Goal: Register for event/course

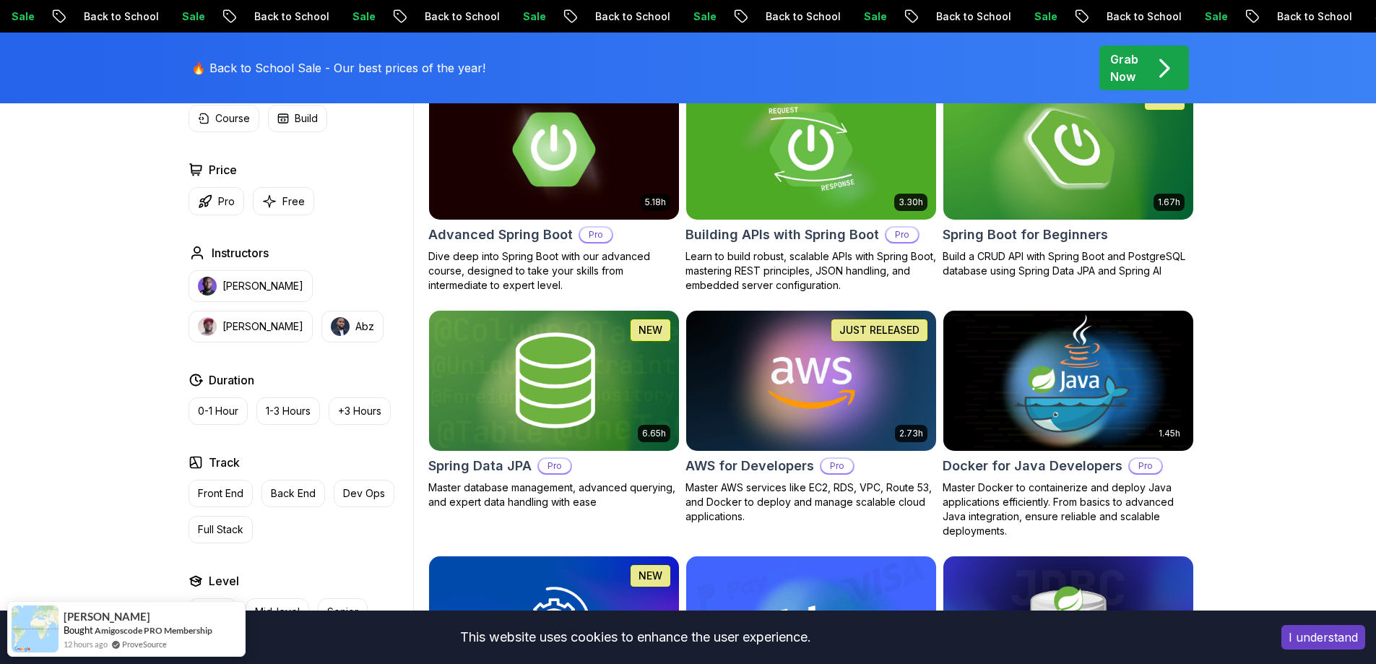
scroll to position [434, 0]
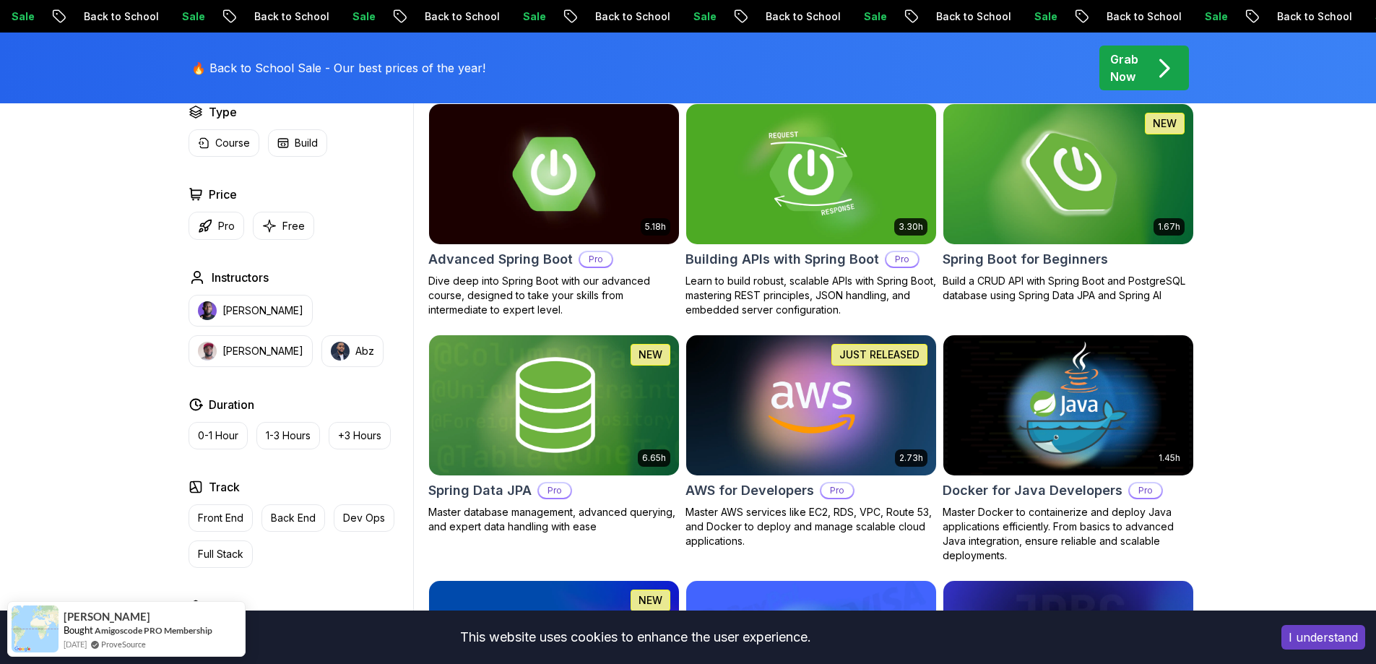
click at [1025, 230] on img at bounding box center [1068, 173] width 262 height 147
click at [816, 205] on img at bounding box center [811, 173] width 262 height 147
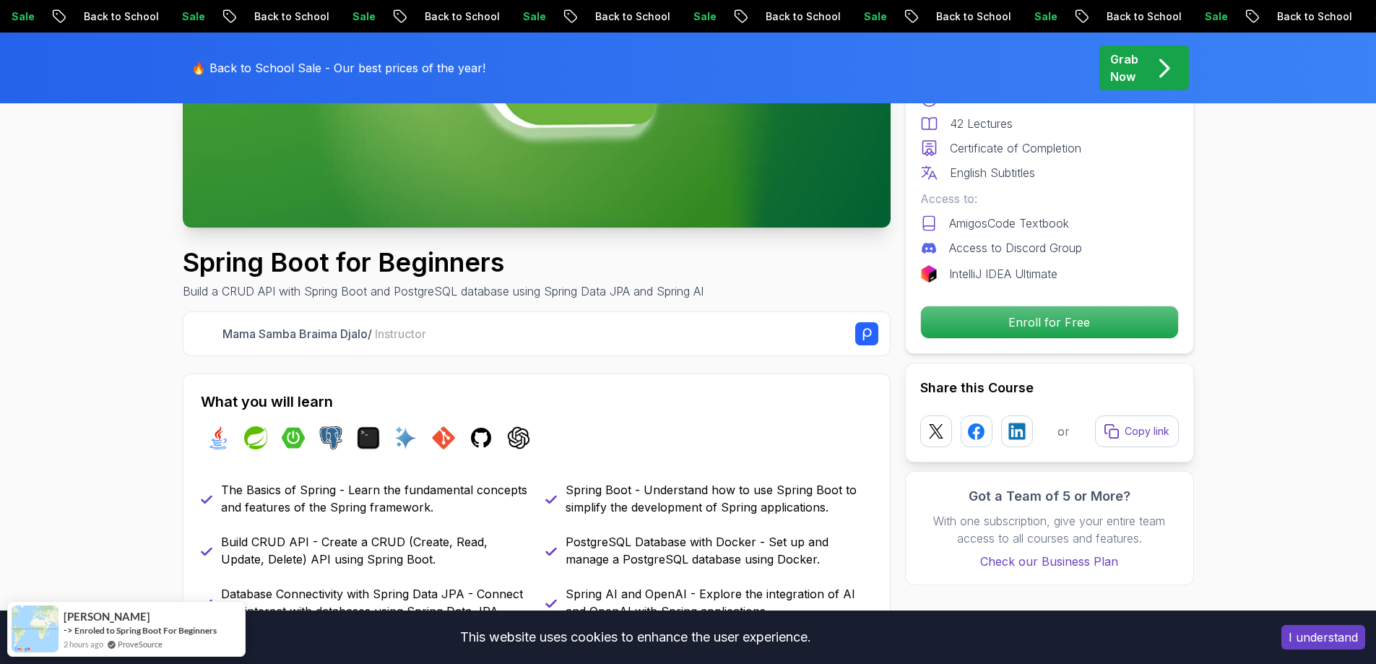
scroll to position [361, 0]
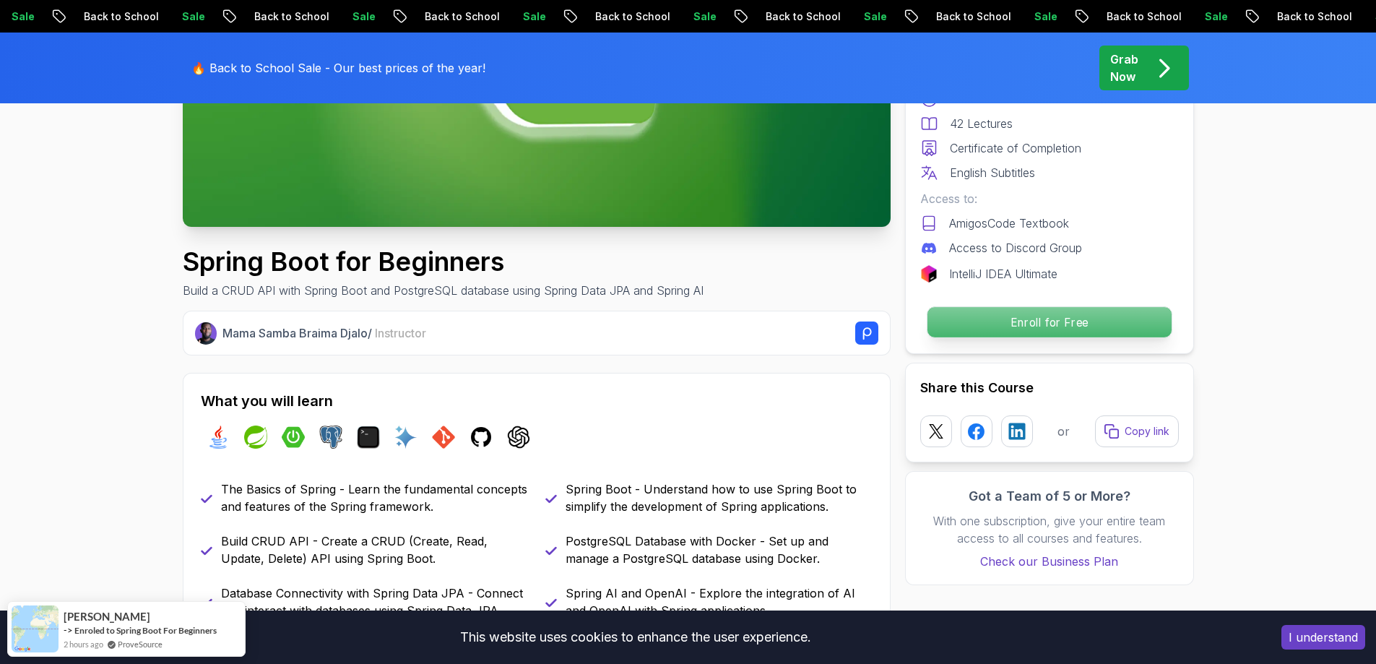
click at [1075, 319] on p "Enroll for Free" at bounding box center [1049, 322] width 244 height 30
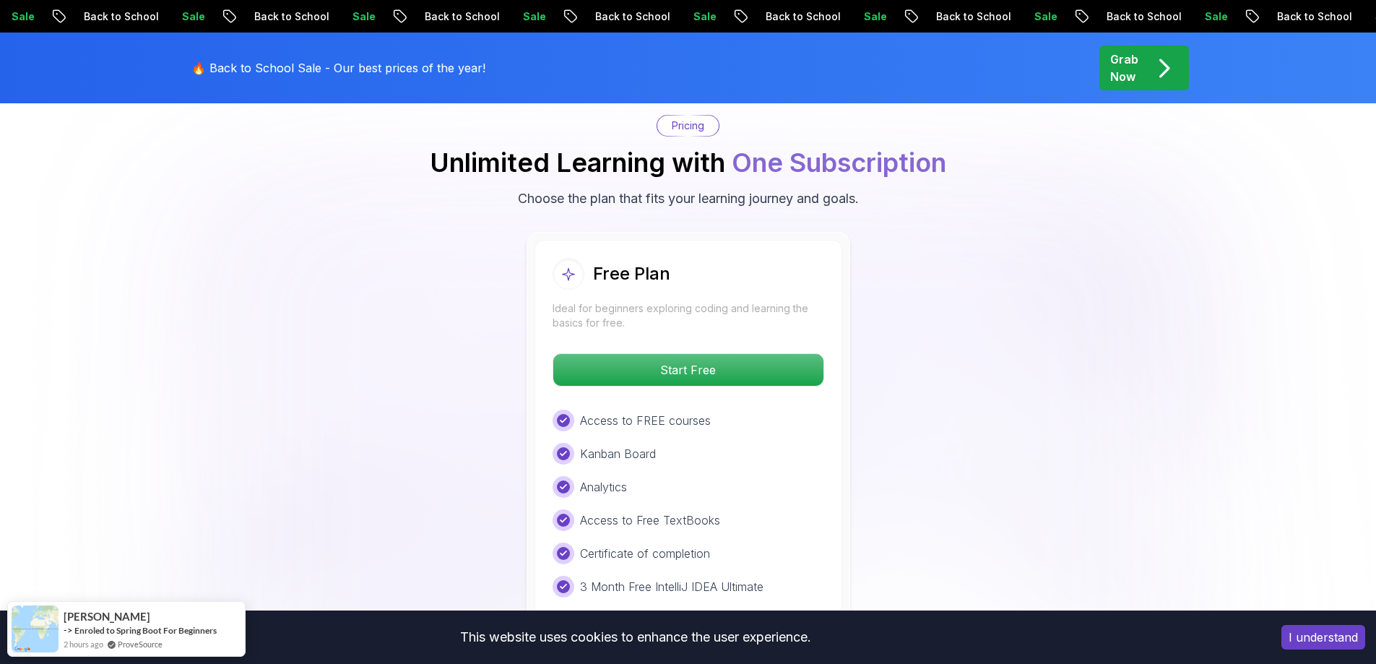
scroll to position [2941, 0]
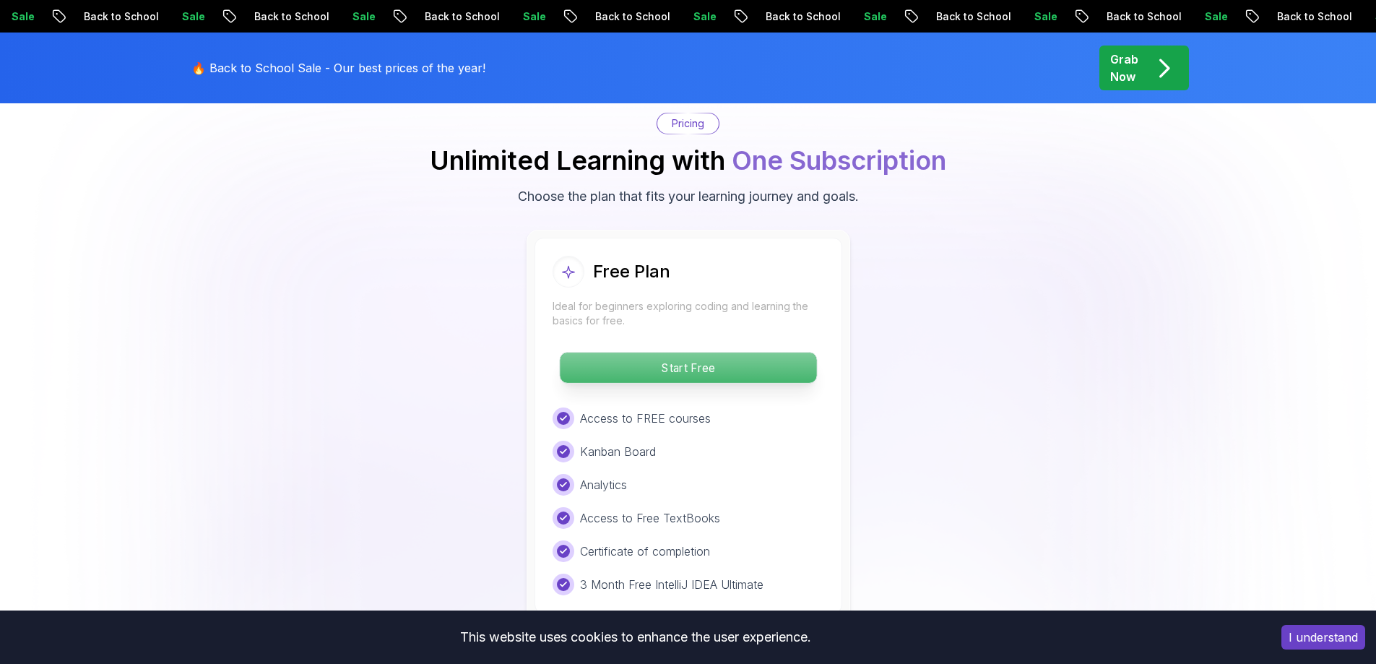
click at [772, 353] on p "Start Free" at bounding box center [688, 368] width 257 height 30
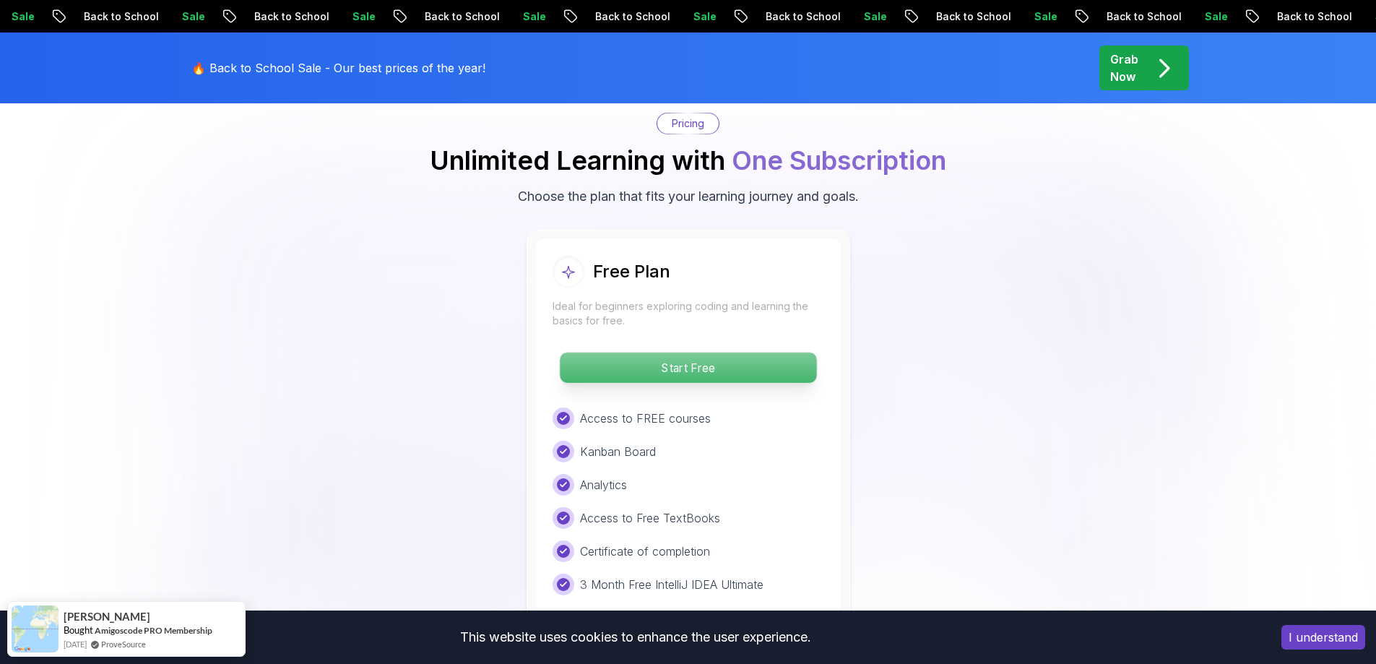
click at [691, 353] on p "Start Free" at bounding box center [688, 368] width 257 height 30
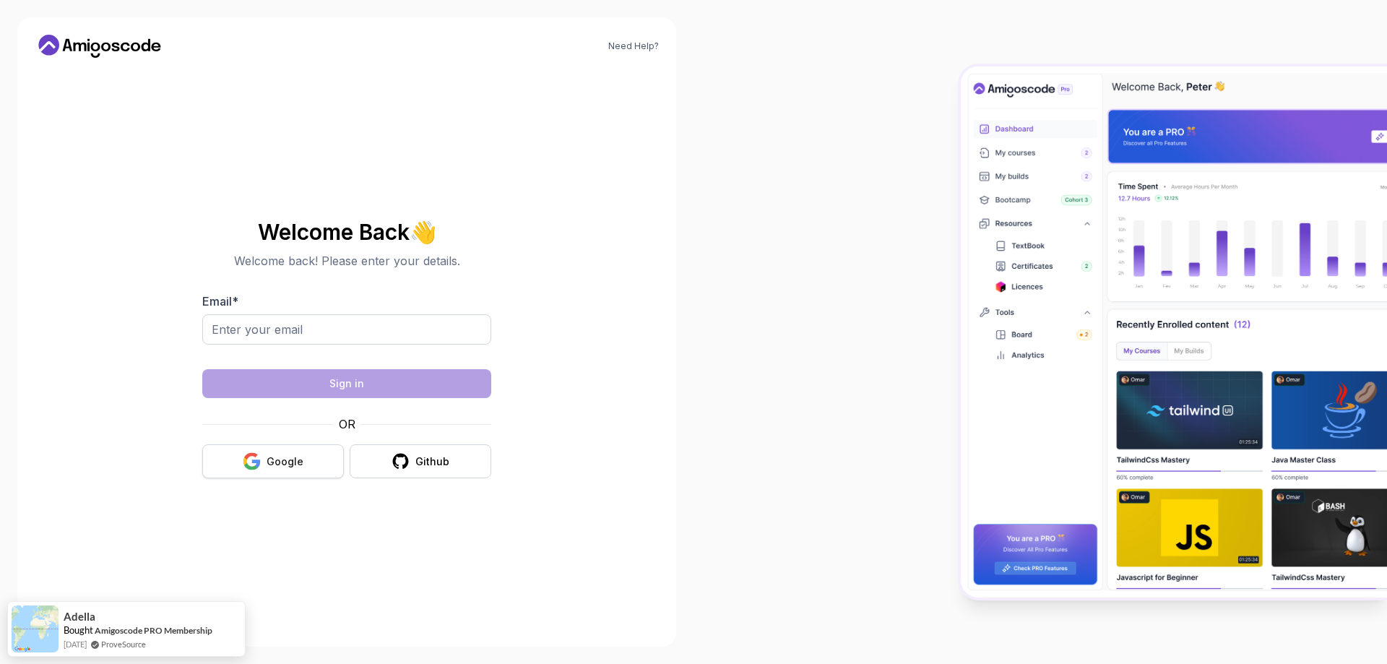
click at [293, 458] on div "Google" at bounding box center [285, 461] width 37 height 14
